Goal: Transaction & Acquisition: Purchase product/service

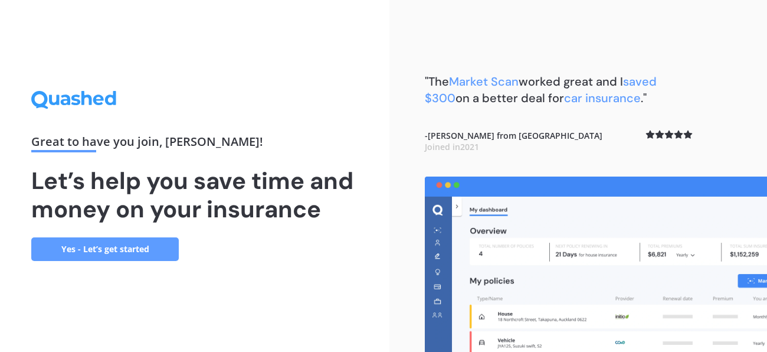
click at [97, 246] on link "Yes - Let’s get started" at bounding box center [105, 249] width 148 height 24
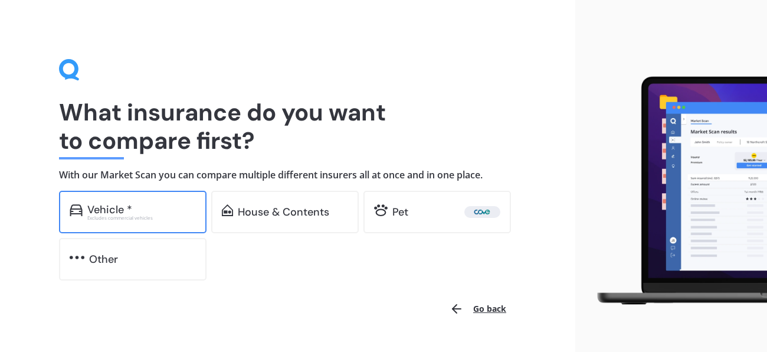
click at [164, 213] on div "Vehicle *" at bounding box center [141, 210] width 109 height 12
